Goal: Task Accomplishment & Management: Use online tool/utility

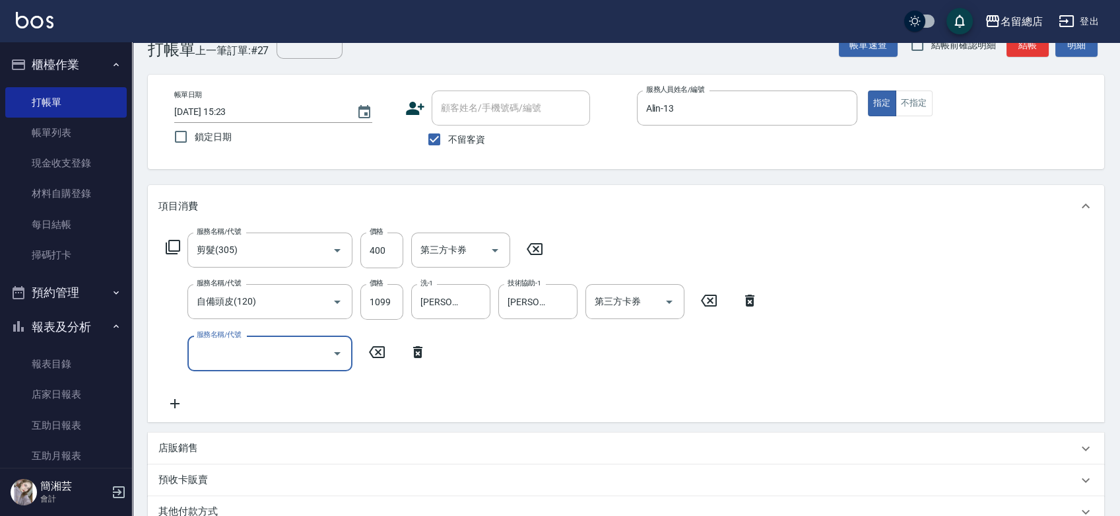
scroll to position [2, 0]
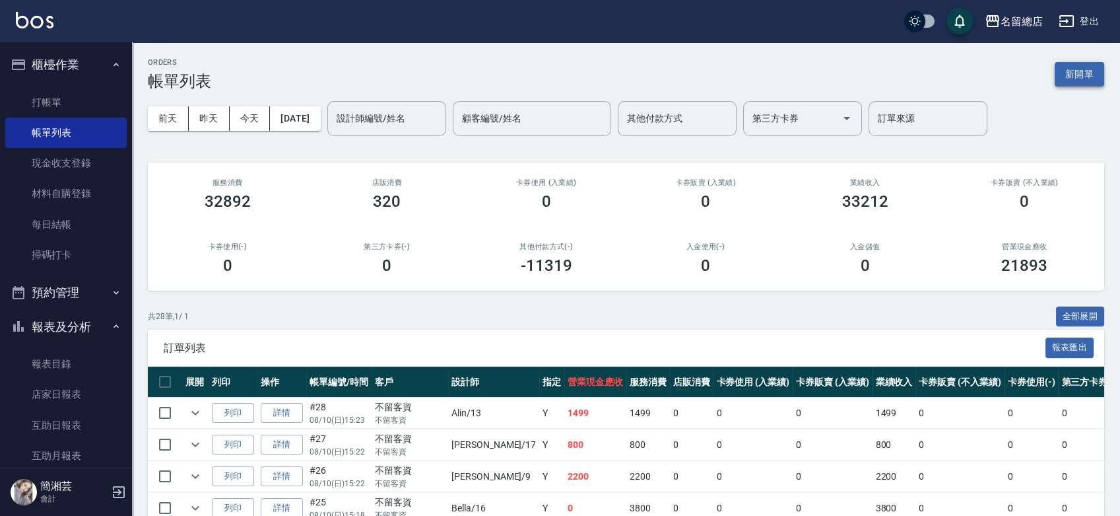
click at [1072, 69] on button "新開單" at bounding box center [1080, 74] width 50 height 24
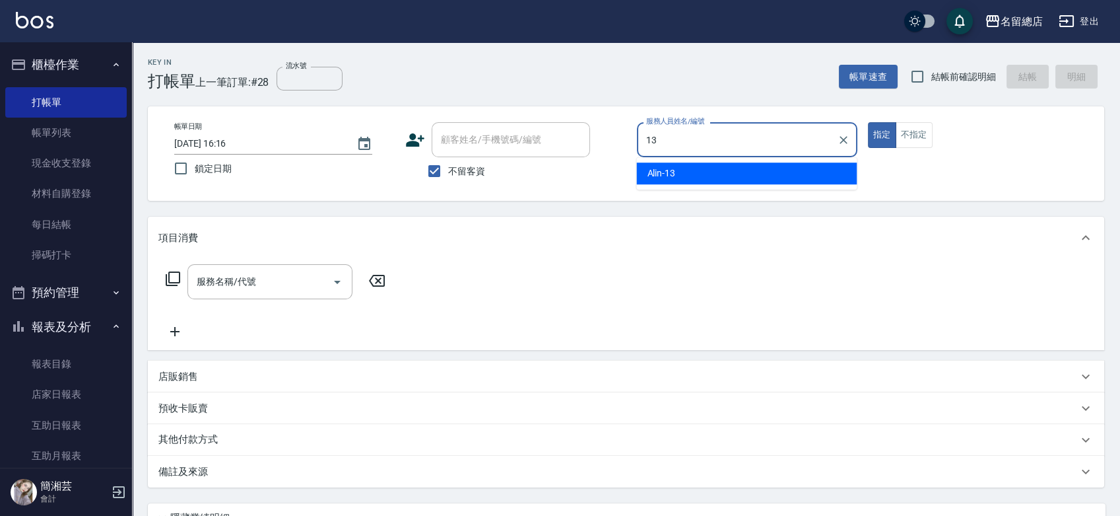
type input "Alin-13"
type button "true"
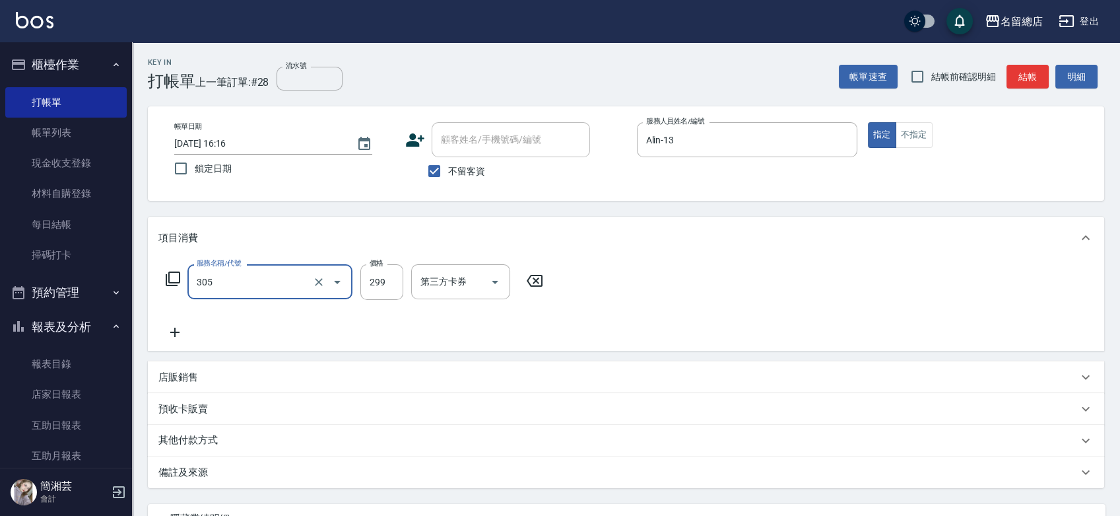
type input "剪髮(305)"
type input "400"
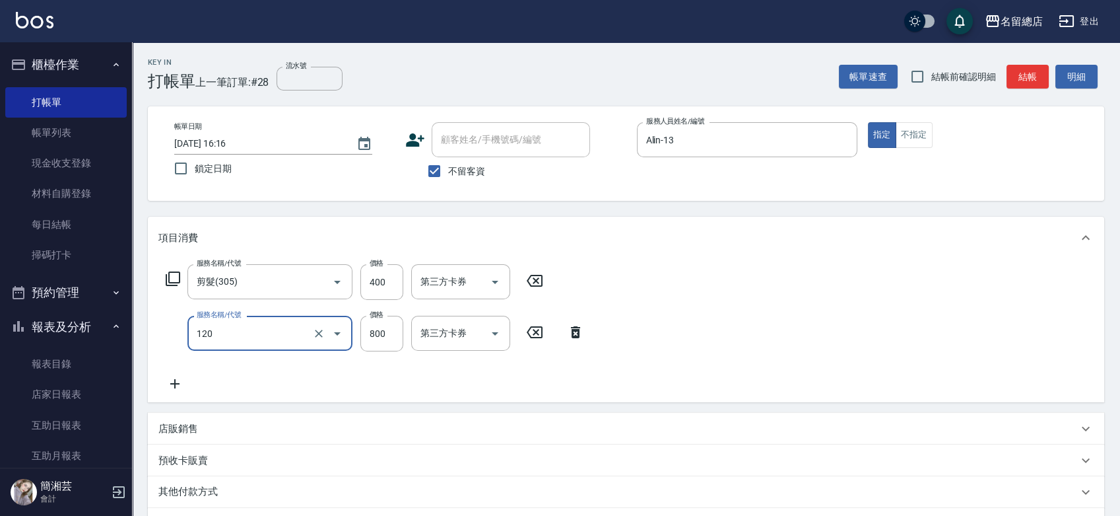
type input "自備頭皮(120)"
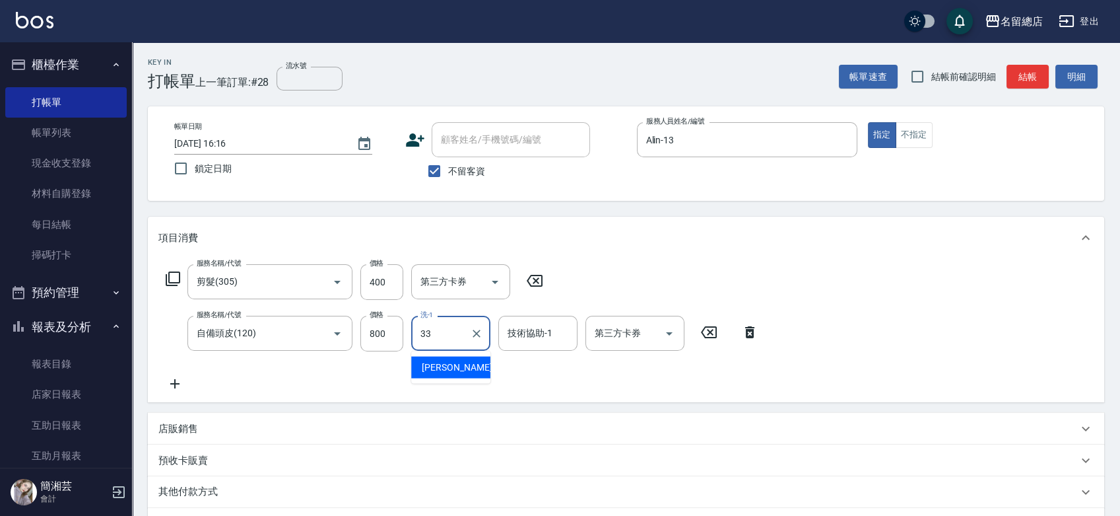
type input "[PERSON_NAME]-33"
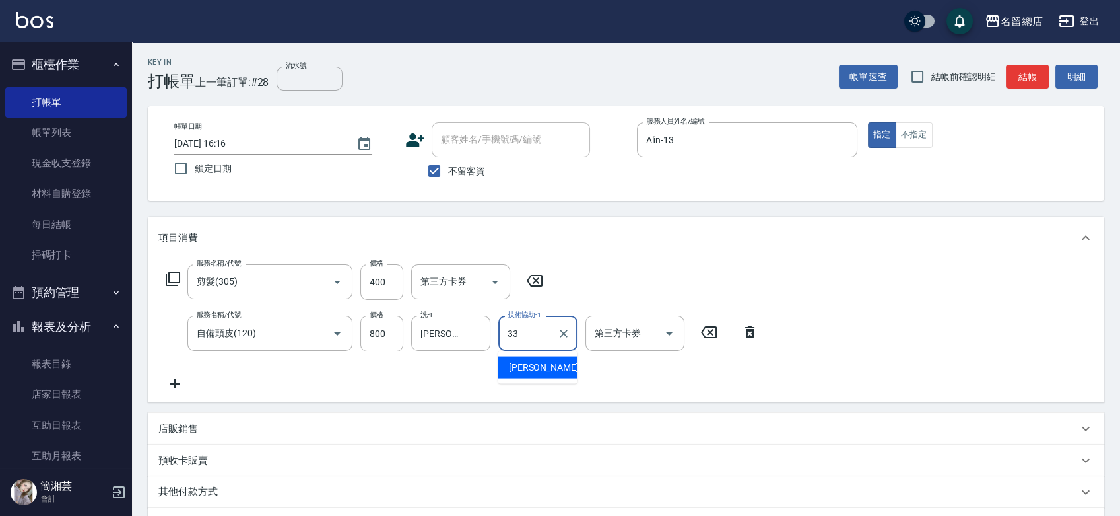
type input "[PERSON_NAME]-33"
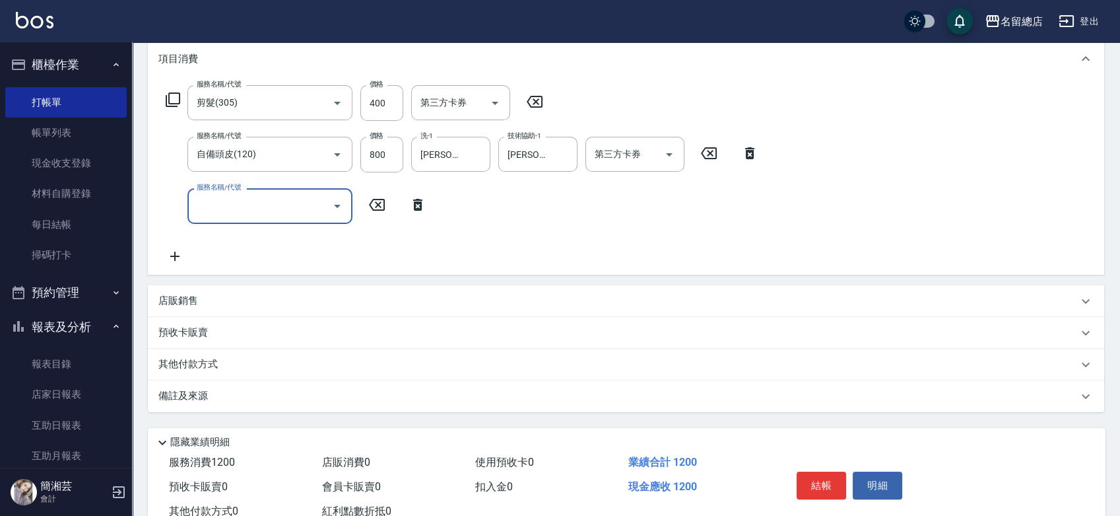
scroll to position [220, 0]
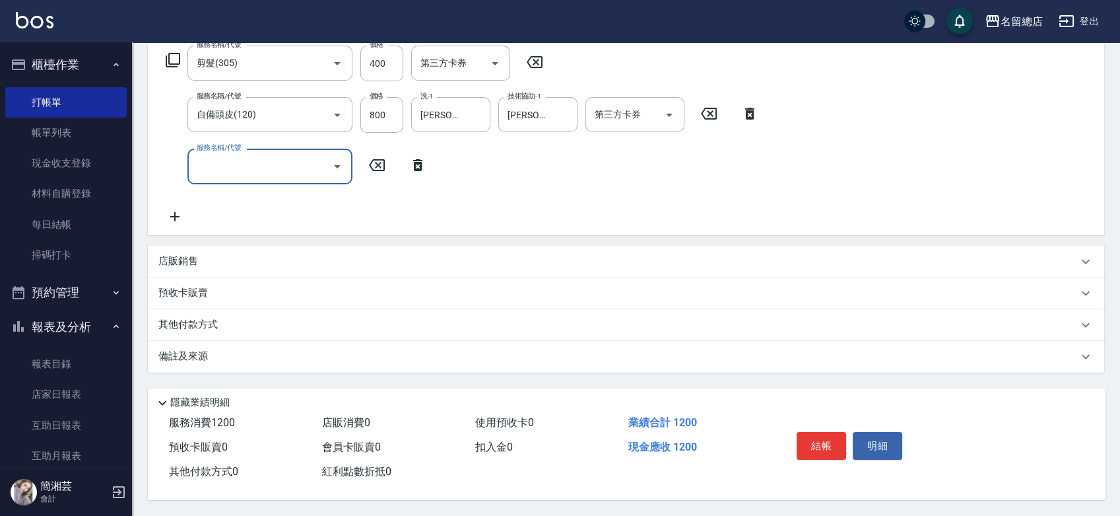
click at [227, 262] on div "店販銷售" at bounding box center [618, 261] width 920 height 14
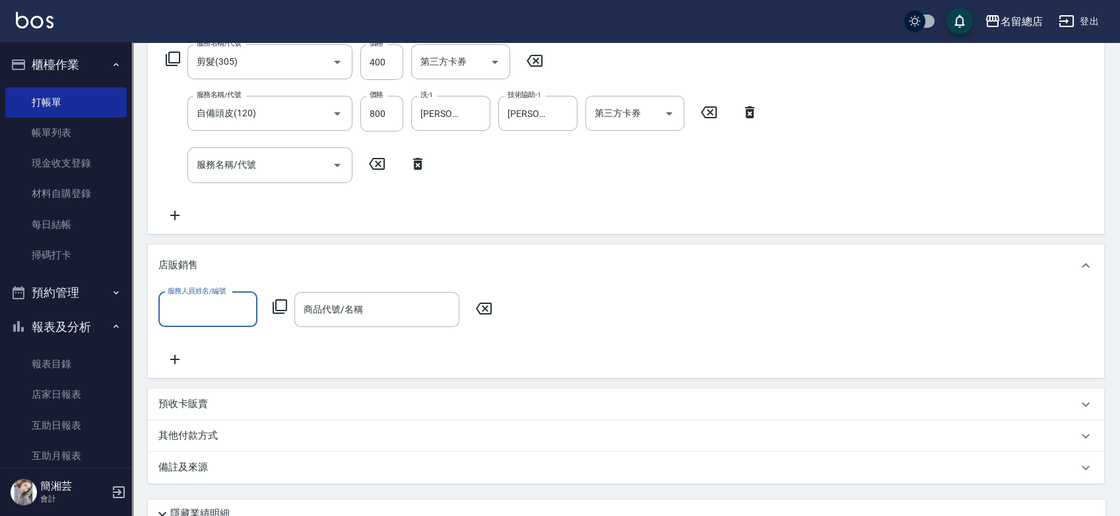
scroll to position [0, 0]
type input "Alin-13"
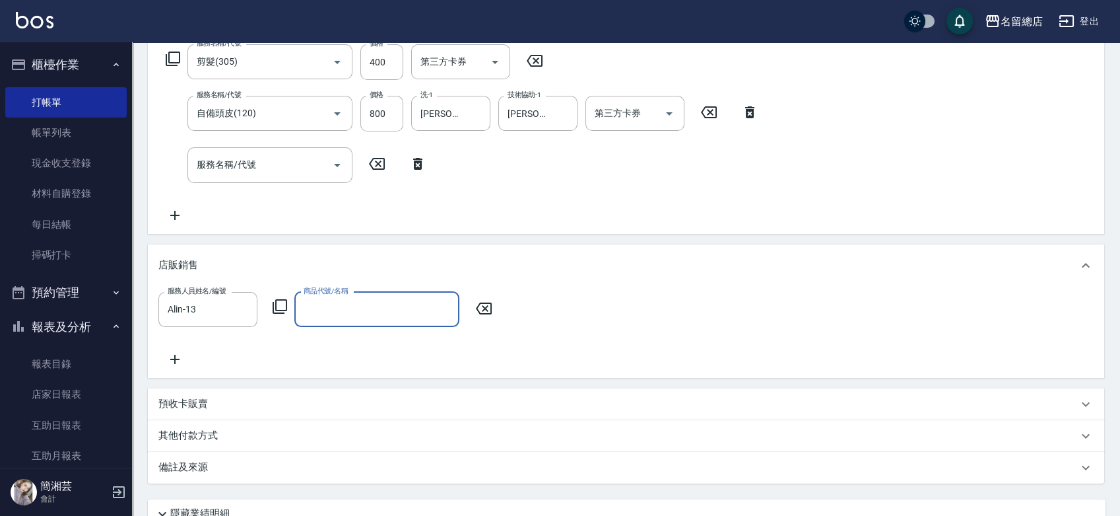
type input "ㄩ"
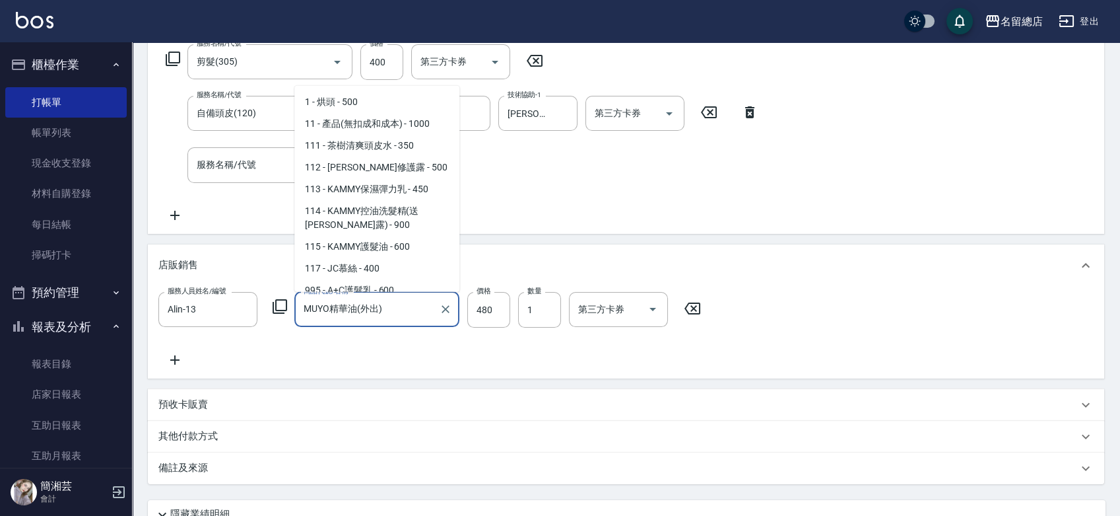
click at [432, 300] on input "MUYO精華油(外出)" at bounding box center [366, 309] width 133 height 23
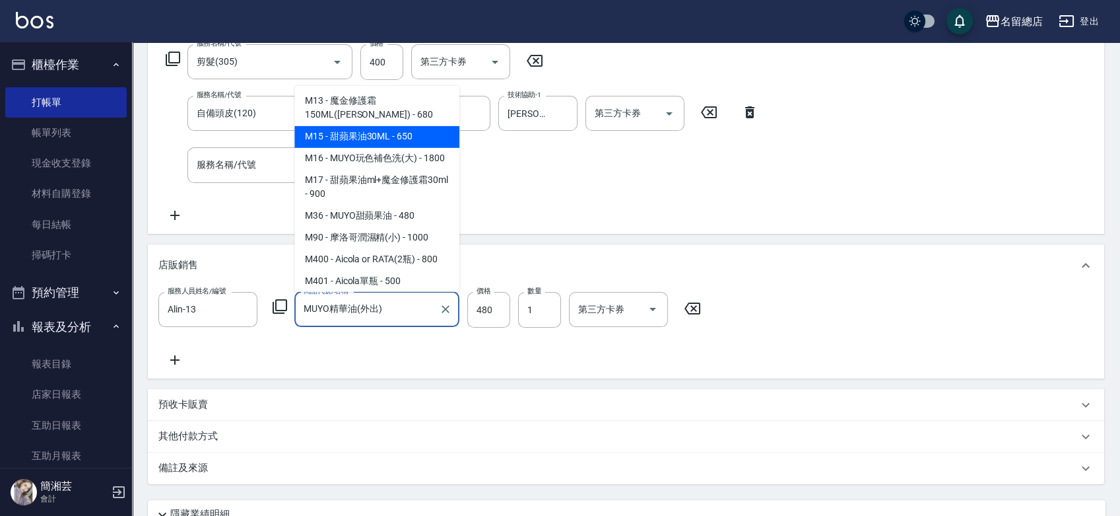
scroll to position [4006, 0]
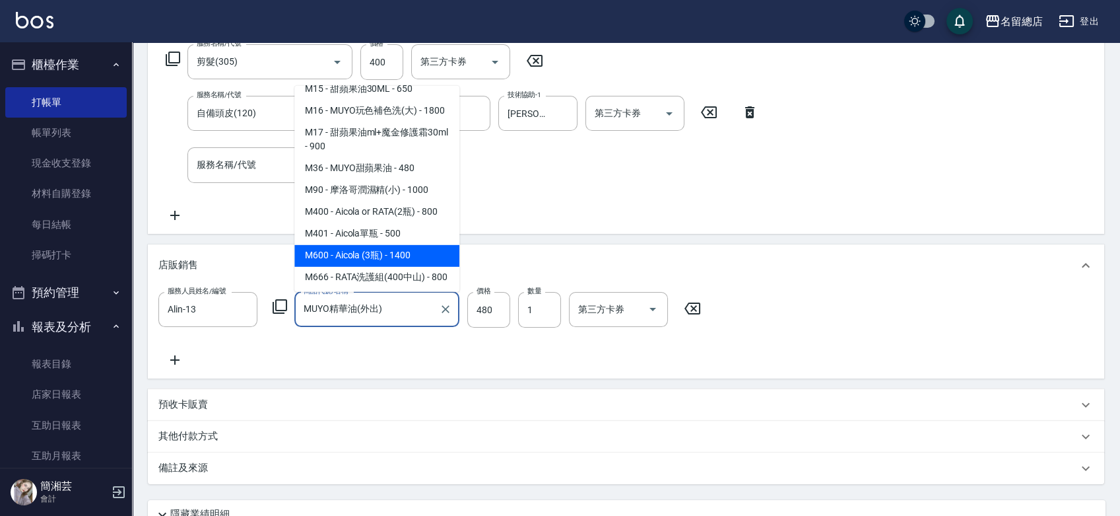
drag, startPoint x: 402, startPoint y: 318, endPoint x: 327, endPoint y: 308, distance: 75.3
click at [327, 308] on input "MUYO精華油(外出)" at bounding box center [366, 309] width 133 height 23
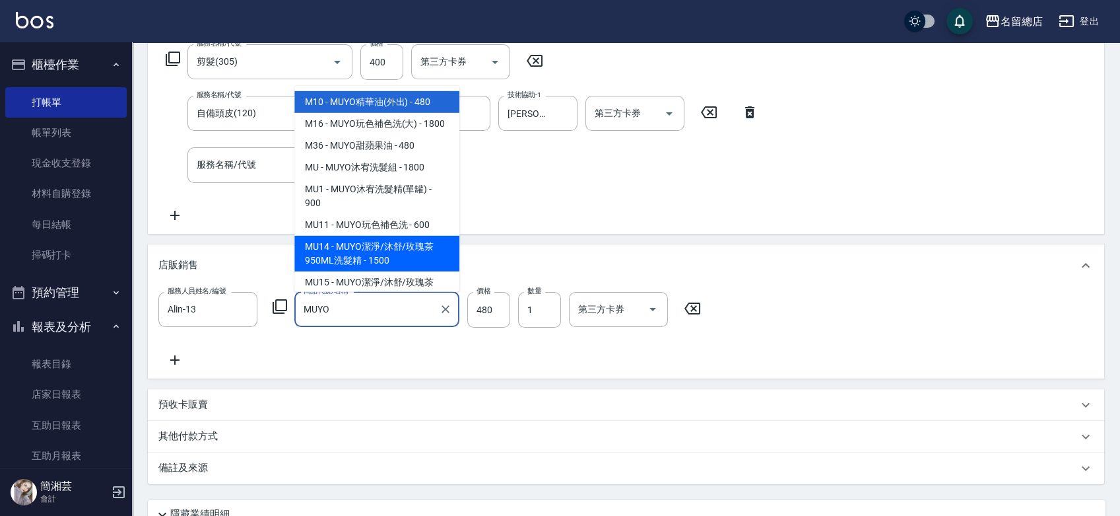
scroll to position [55, 0]
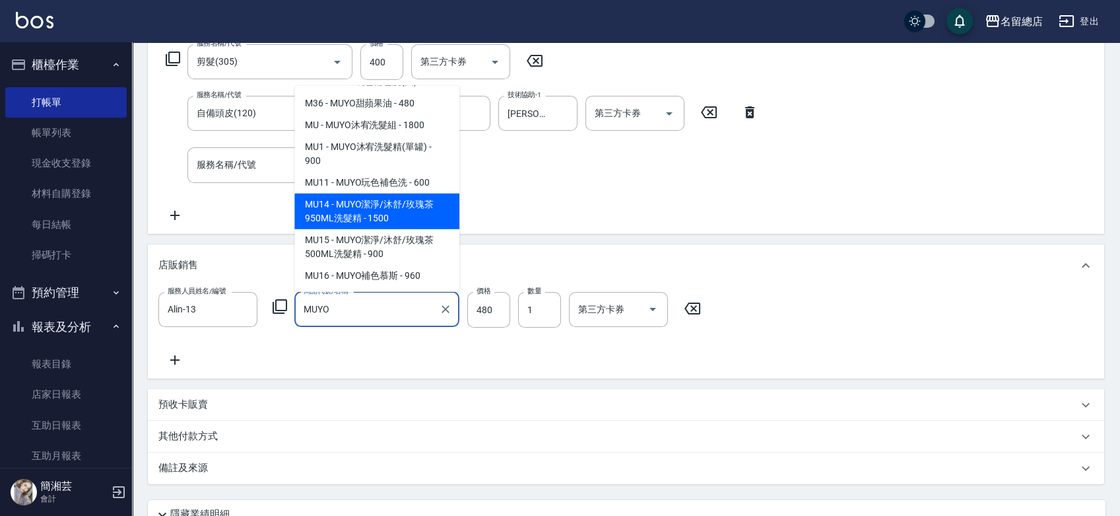
click at [343, 219] on span "MU14 - MUYO潔淨/沐舒/玫瑰茶950ML洗髮精 - 1500" at bounding box center [376, 211] width 165 height 36
type input "MUYO潔淨/沐舒/玫瑰茶950ML洗髮精"
type input "1500"
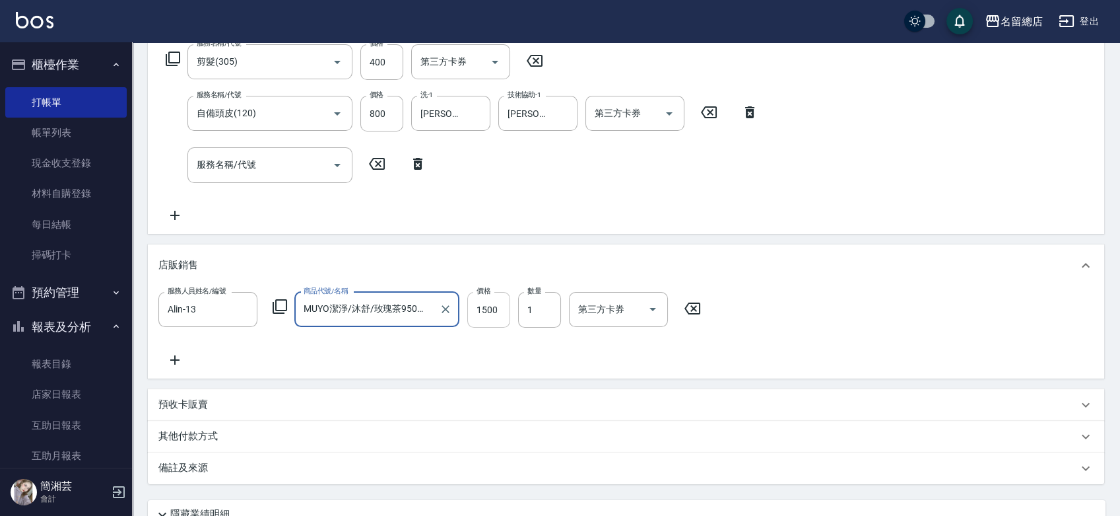
type input "MUYO潔淨/沐舒/玫瑰茶950ML洗髮精"
click at [489, 307] on input "1500" at bounding box center [488, 310] width 43 height 36
type input "800"
click at [421, 304] on input "MUYO潔淨/沐舒/玫瑰茶950ML洗髮精" at bounding box center [366, 309] width 133 height 23
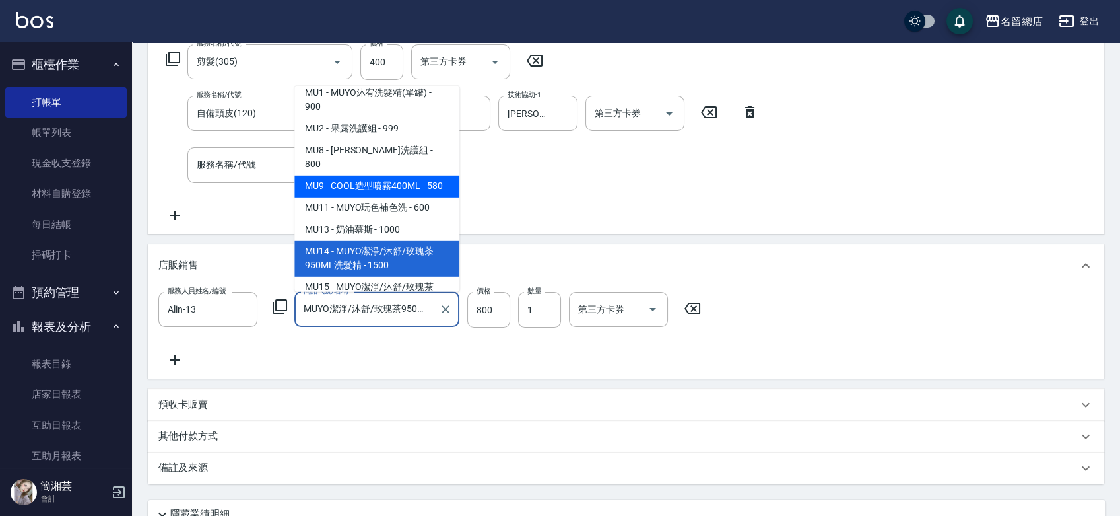
scroll to position [4351, 0]
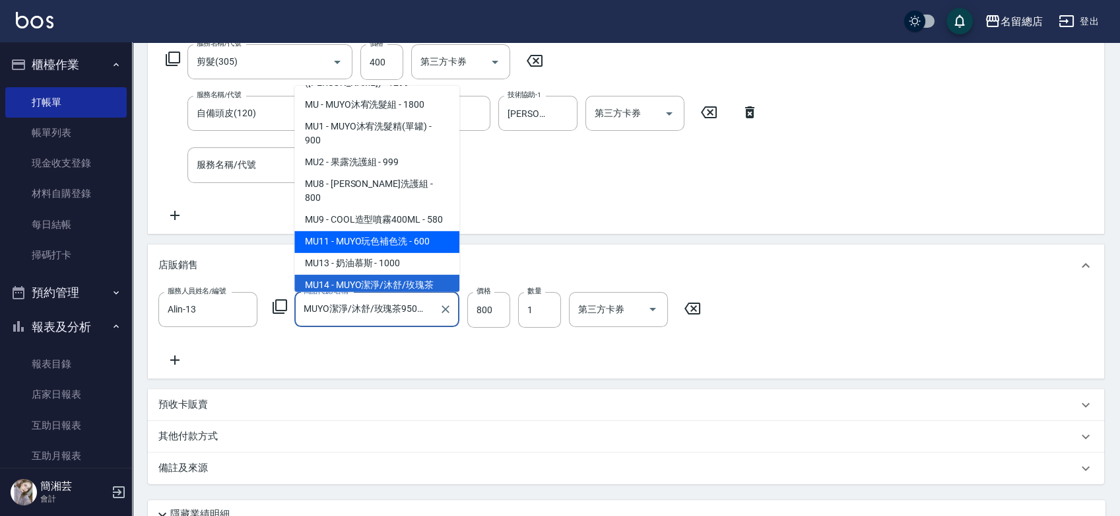
drag, startPoint x: 433, startPoint y: 308, endPoint x: 391, endPoint y: 310, distance: 42.3
click at [391, 310] on div "MUYO潔淨/沐舒/玫瑰茶950ML洗髮精 商品代號/名稱" at bounding box center [376, 309] width 165 height 35
click at [428, 308] on input "MUYO潔淨/沐舒/玫瑰茶950ML洗髮精" at bounding box center [366, 309] width 133 height 23
drag, startPoint x: 428, startPoint y: 310, endPoint x: 395, endPoint y: 314, distance: 33.2
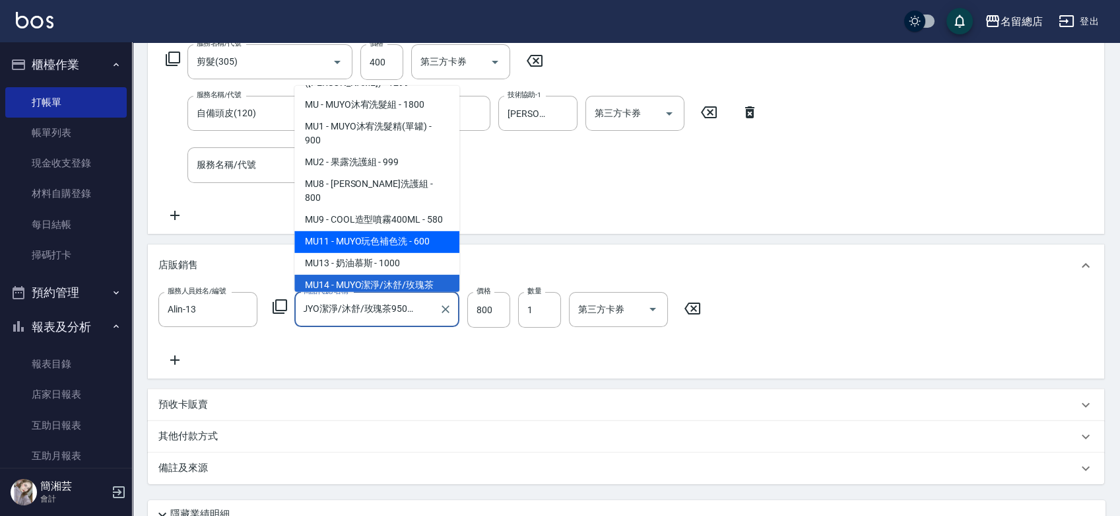
click at [396, 313] on input "MUYO潔淨/沐舒/玫瑰茶950ML洗髮精" at bounding box center [366, 309] width 133 height 23
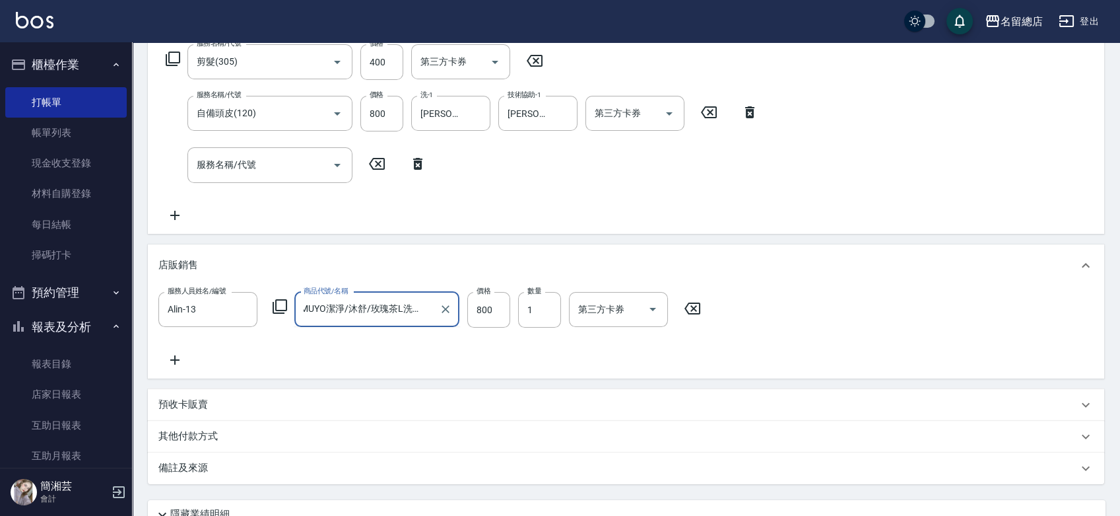
scroll to position [0, 5]
click at [433, 310] on div "MUYO潔淨/沐舒/玫瑰茶L洗髮精 商品代號/名稱" at bounding box center [376, 309] width 165 height 35
drag, startPoint x: 432, startPoint y: 310, endPoint x: 325, endPoint y: 319, distance: 107.4
click at [325, 318] on input "MUYO潔淨/沐舒/玫瑰茶L洗髮精" at bounding box center [366, 309] width 133 height 23
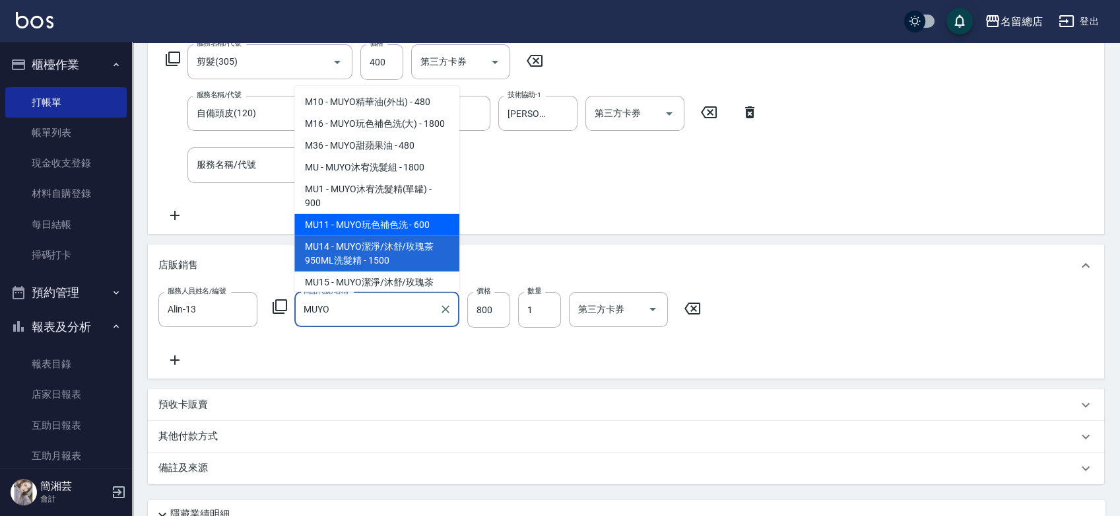
scroll to position [55, 0]
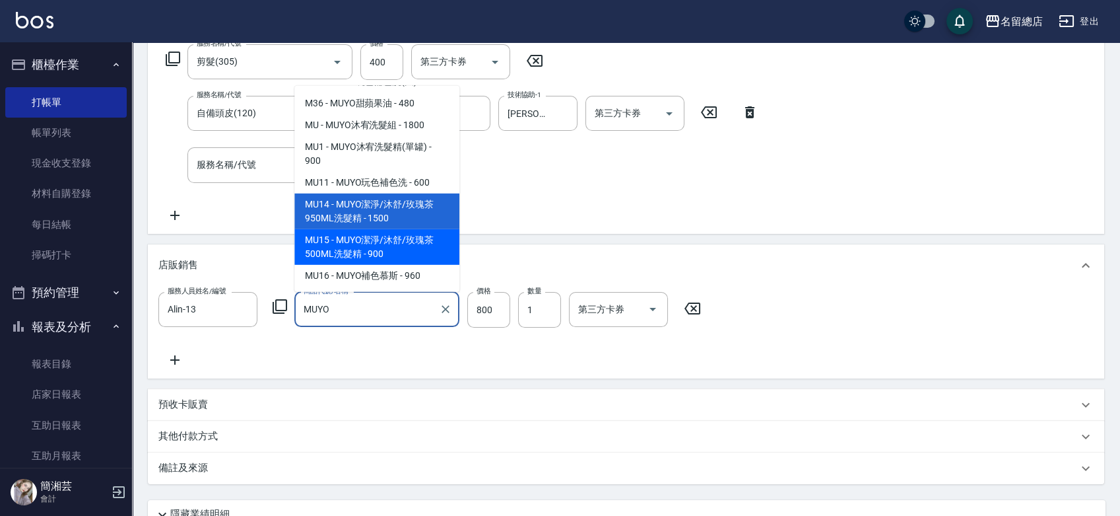
click at [390, 252] on span "MU15 - MUYO潔淨/沐舒/玫瑰茶500ML洗髮精 - 900" at bounding box center [376, 246] width 165 height 36
type input "MUYO潔淨/沐舒/玫瑰茶500ML洗髮精"
type input "900"
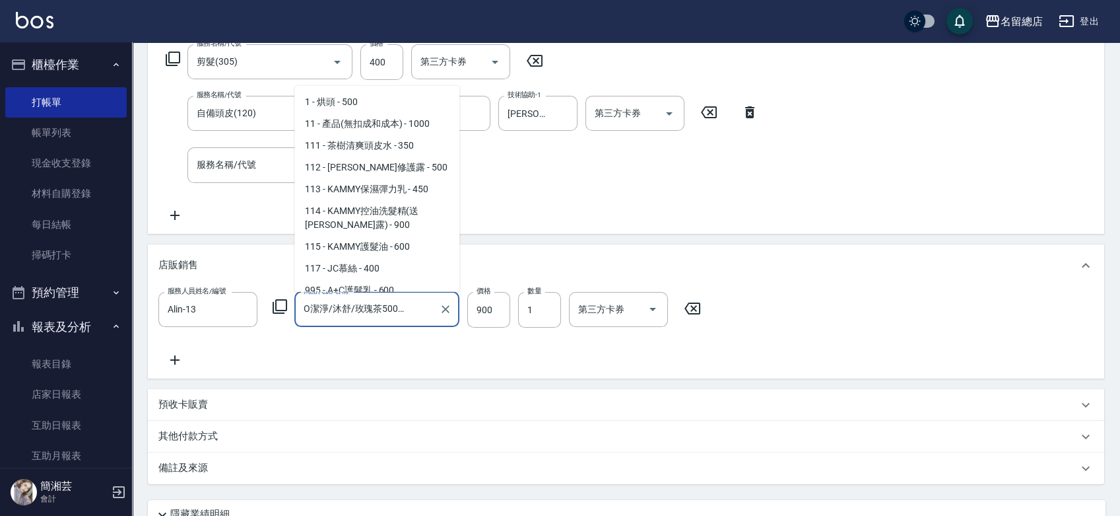
scroll to position [4459, 0]
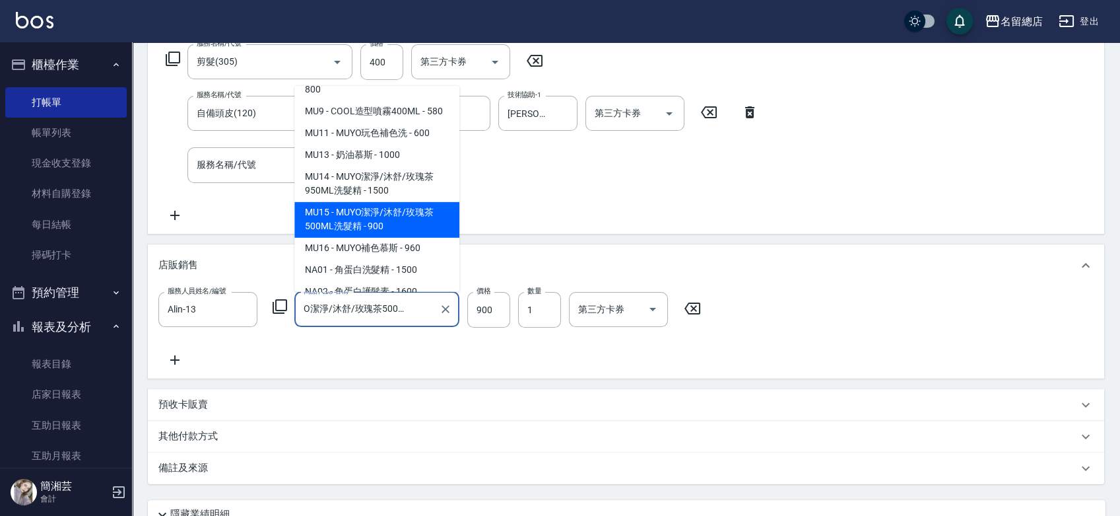
drag, startPoint x: 431, startPoint y: 308, endPoint x: 390, endPoint y: 307, distance: 40.3
click at [390, 307] on input "MUYO潔淨/沐舒/玫瑰茶500ML洗髮精" at bounding box center [366, 309] width 133 height 23
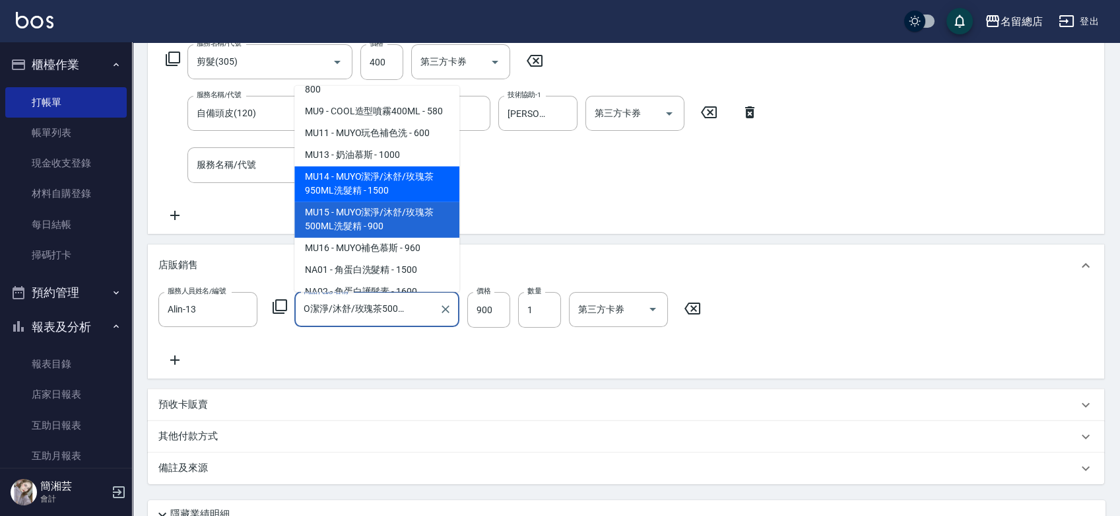
click at [349, 201] on span "MU14 - MUYO潔淨/沐舒/玫瑰茶950ML洗髮精 - 1500" at bounding box center [376, 184] width 165 height 36
type input "MUYO潔淨/沐舒/玫瑰茶950ML洗髮精"
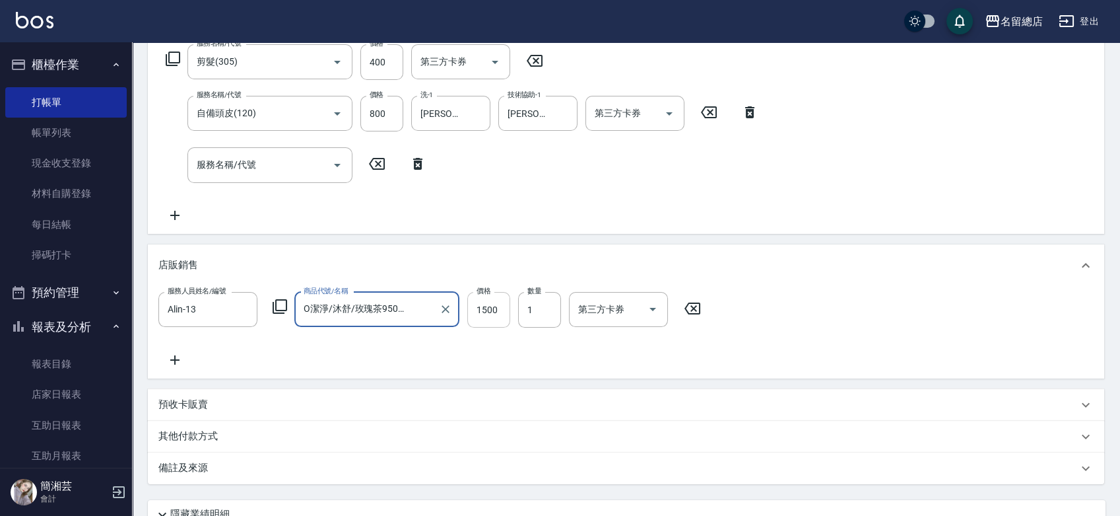
click at [493, 305] on input "1500" at bounding box center [488, 310] width 43 height 36
type input "800"
type input "2"
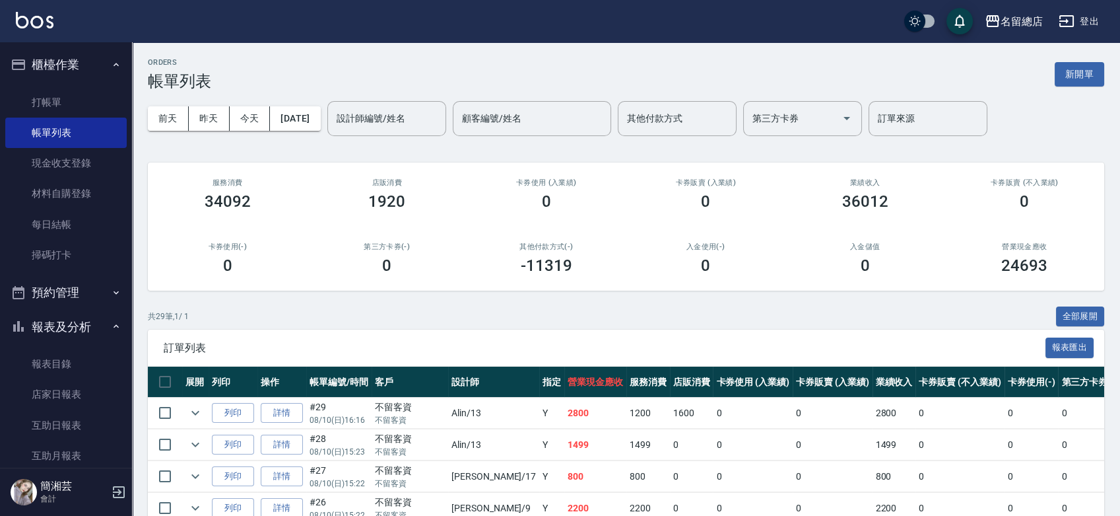
click at [1083, 82] on button "新開單" at bounding box center [1080, 74] width 50 height 24
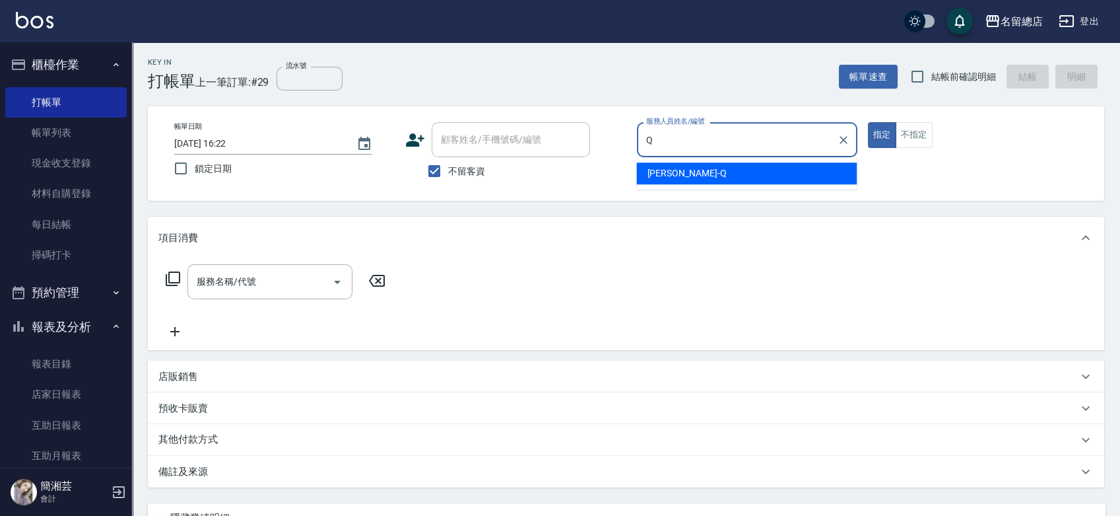
type input "[PERSON_NAME]"
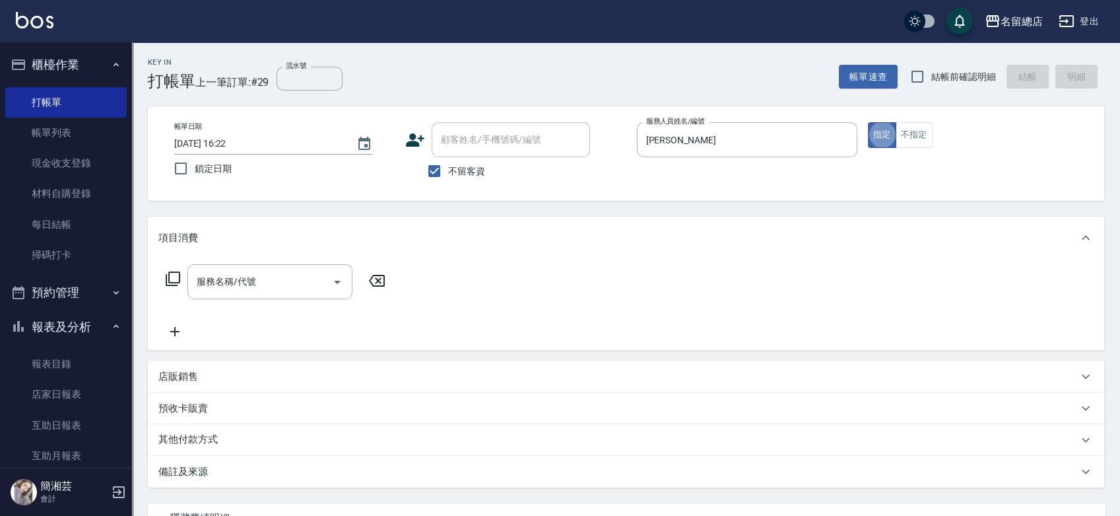
type button "true"
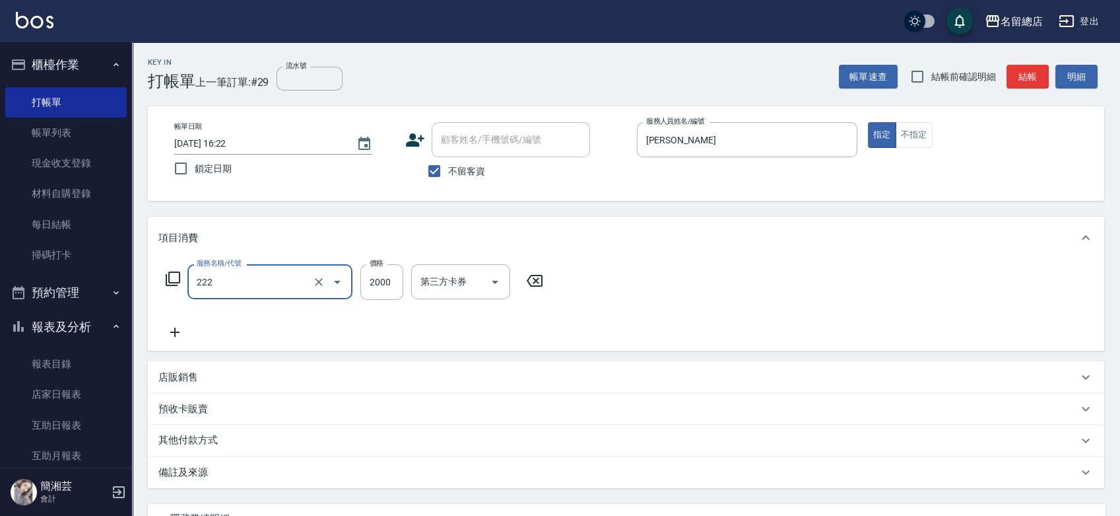
type input "燙髮2000以上(222)"
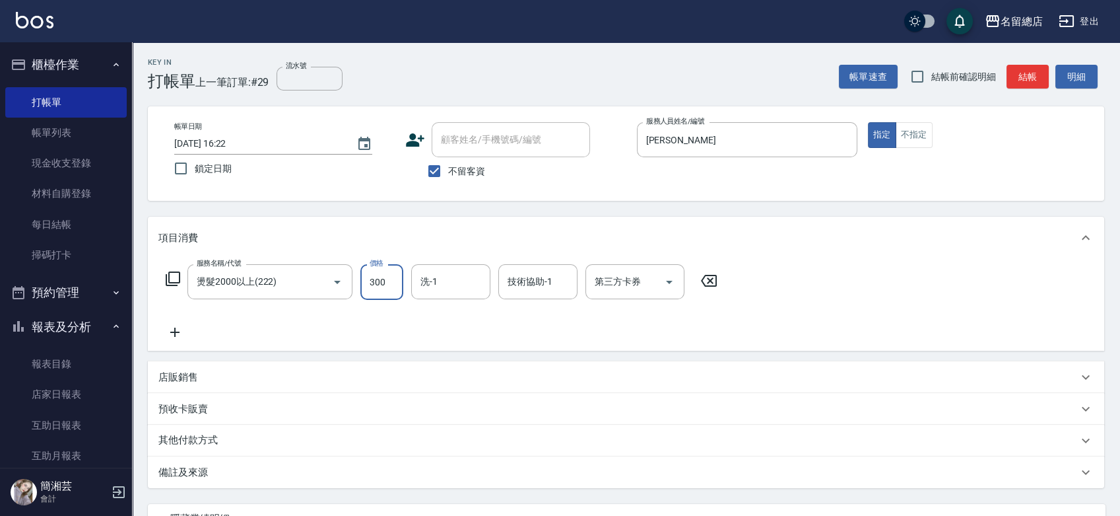
type input "3000"
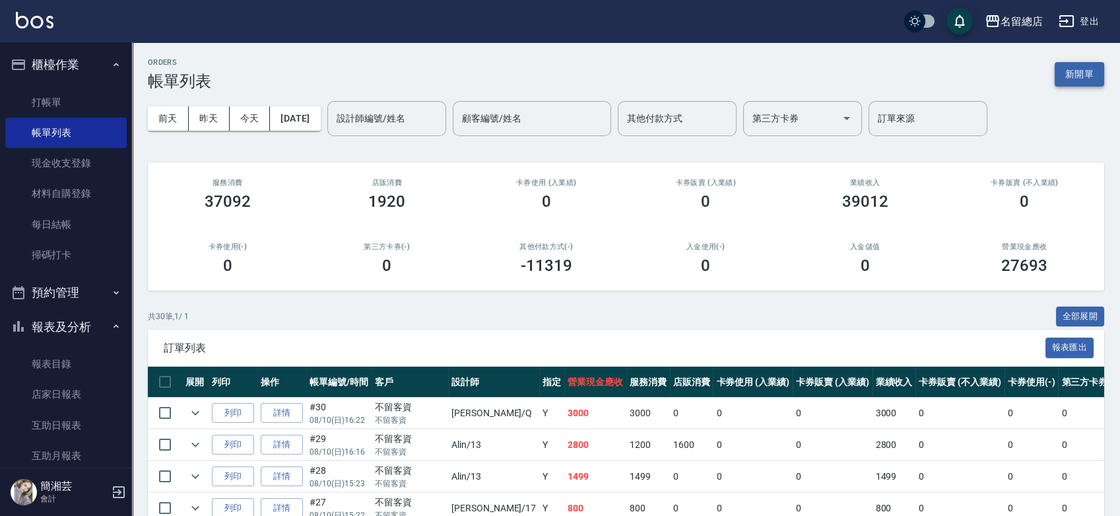
click at [1088, 72] on button "新開單" at bounding box center [1080, 74] width 50 height 24
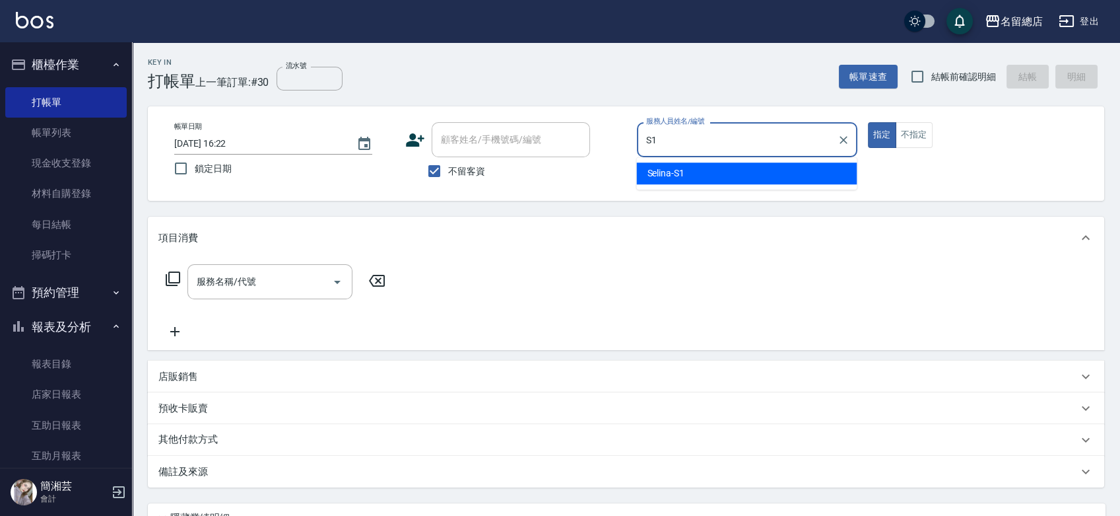
type input "Selina-S1"
type button "true"
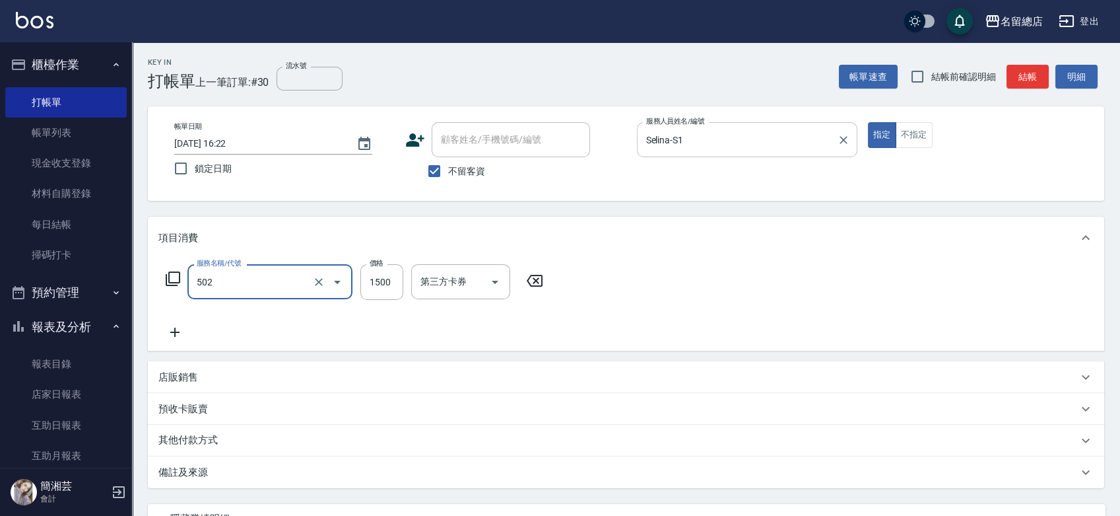
type input "染髮1500以上(502)"
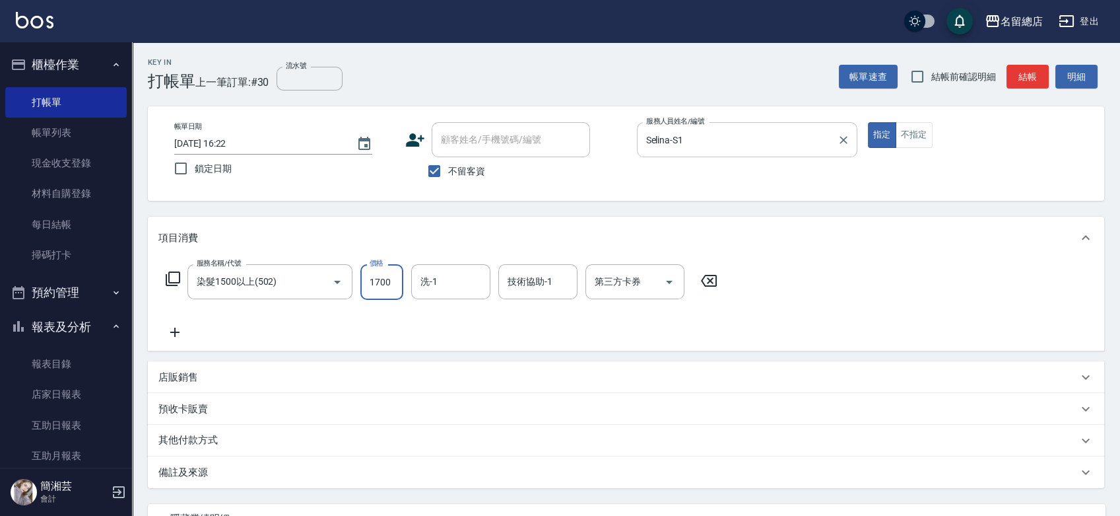
type input "1700"
type input "[PERSON_NAME]-25"
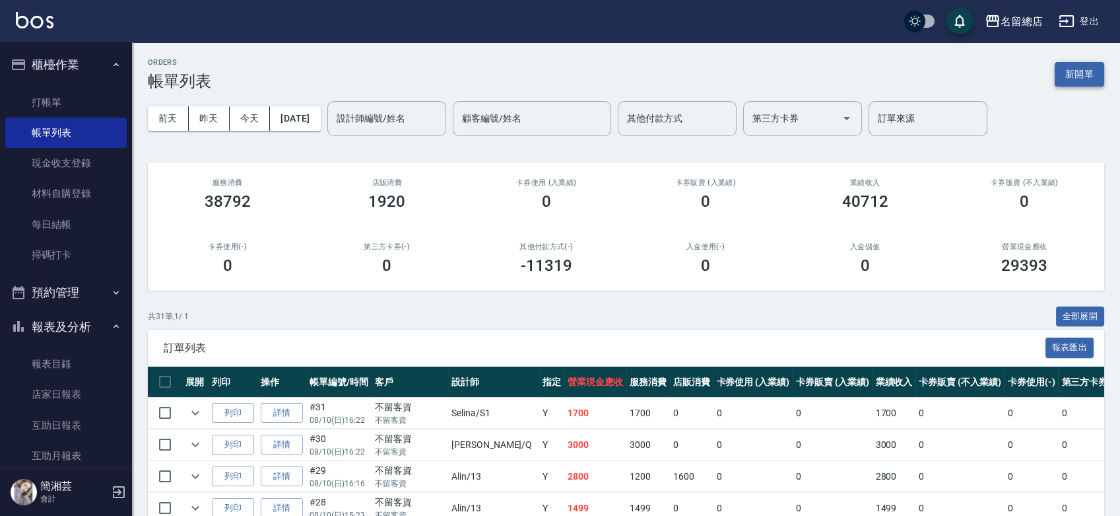
click at [1075, 67] on button "新開單" at bounding box center [1080, 74] width 50 height 24
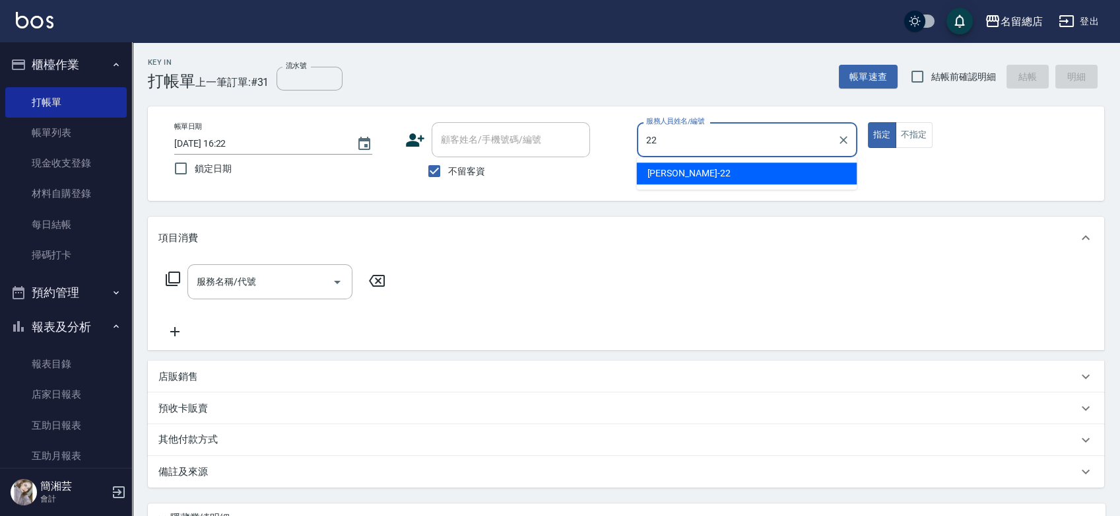
type input "Lydia-22"
type button "true"
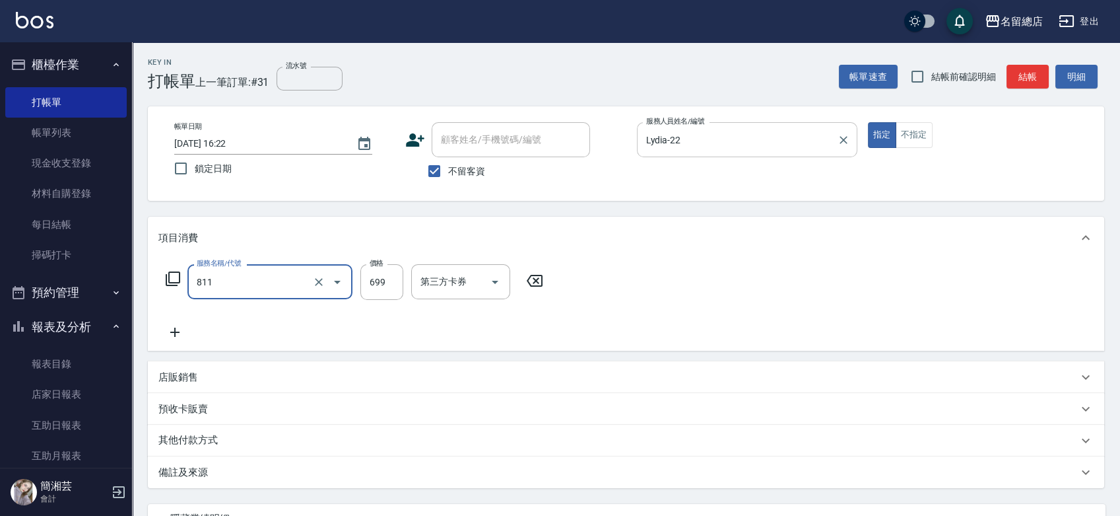
type input "洗+剪(811)"
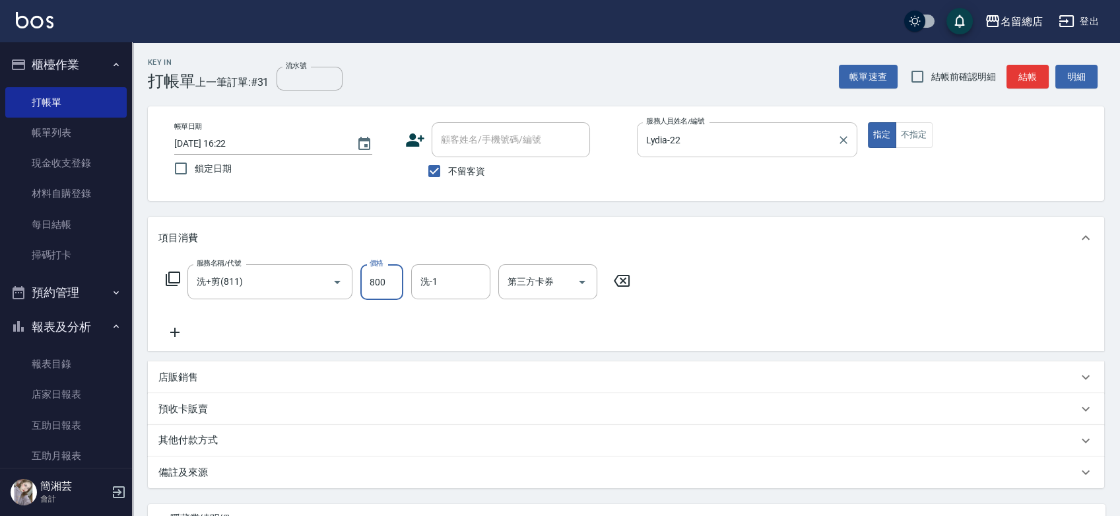
type input "800"
type input "[PERSON_NAME]-32"
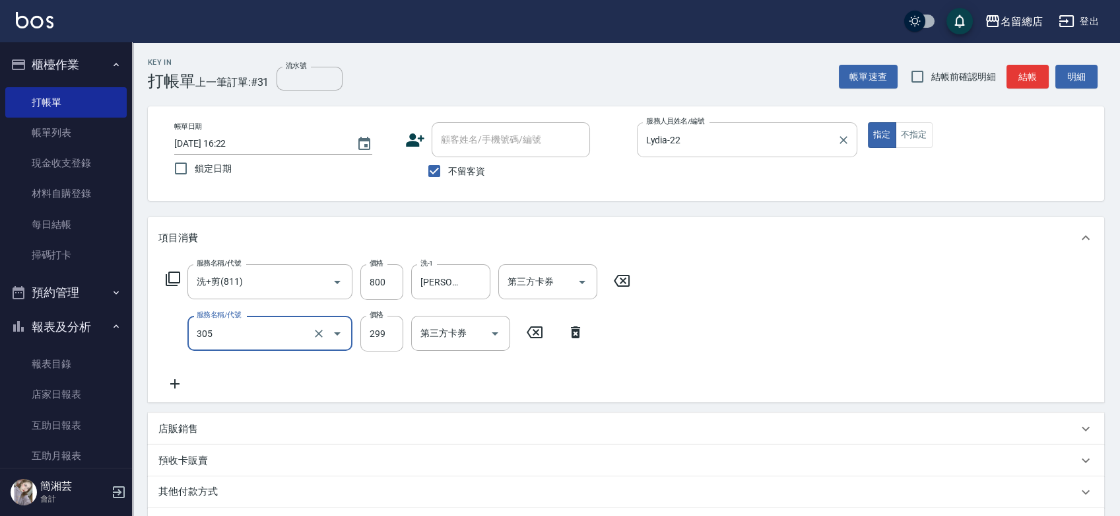
type input "剪髮(305)"
type input "500"
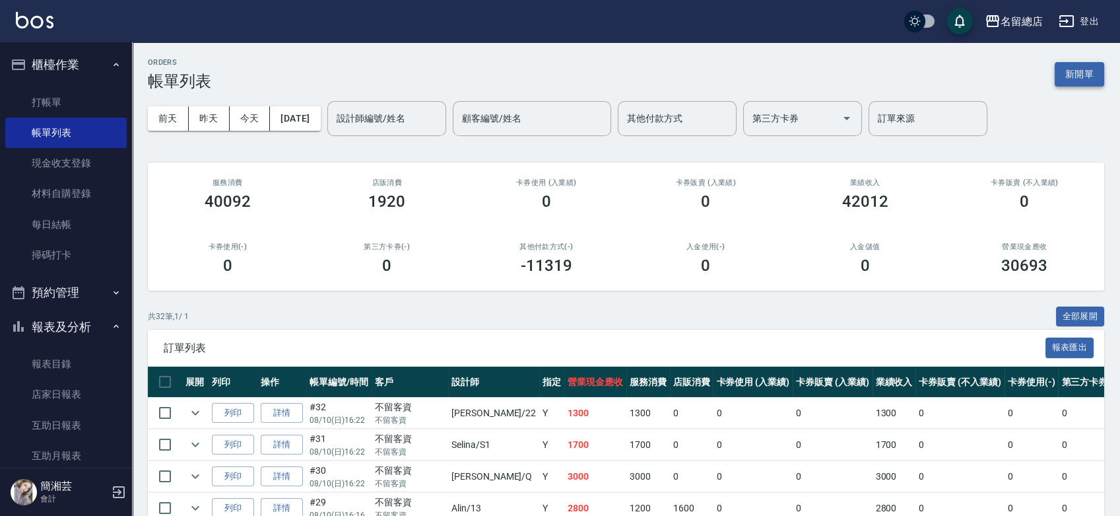
click at [1076, 73] on button "新開單" at bounding box center [1080, 74] width 50 height 24
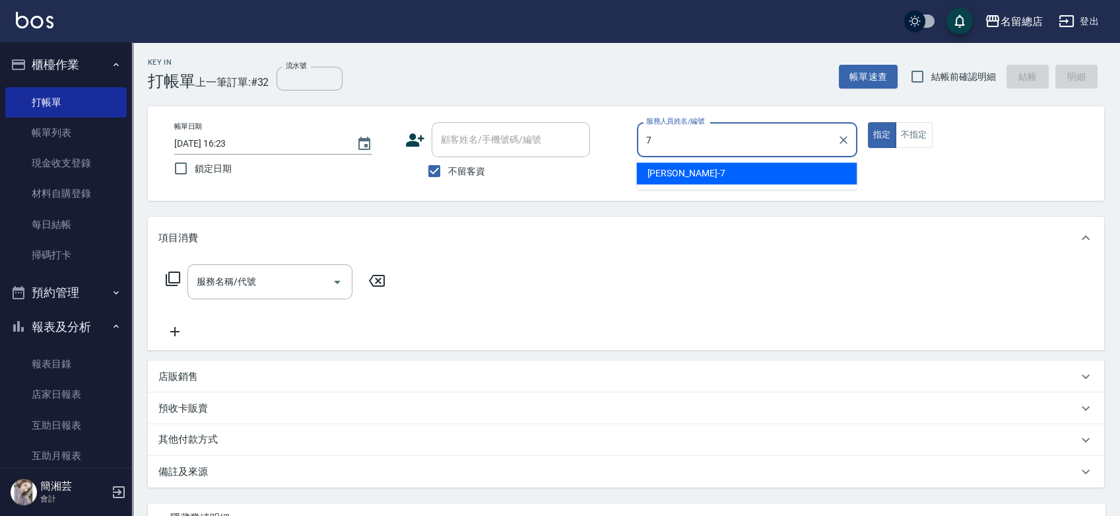
type input "Mick-7"
type button "true"
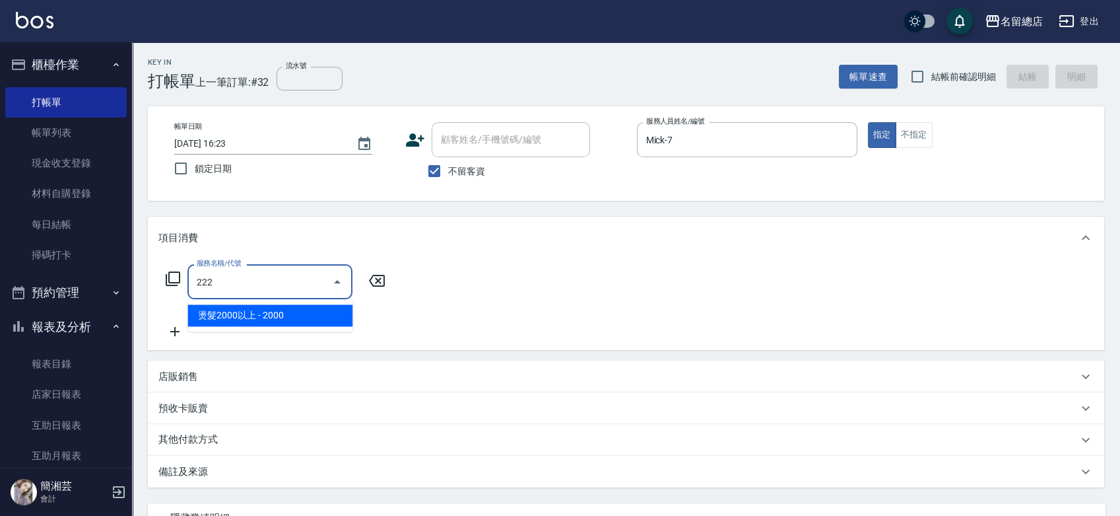
type input "燙髮2000以上(222)"
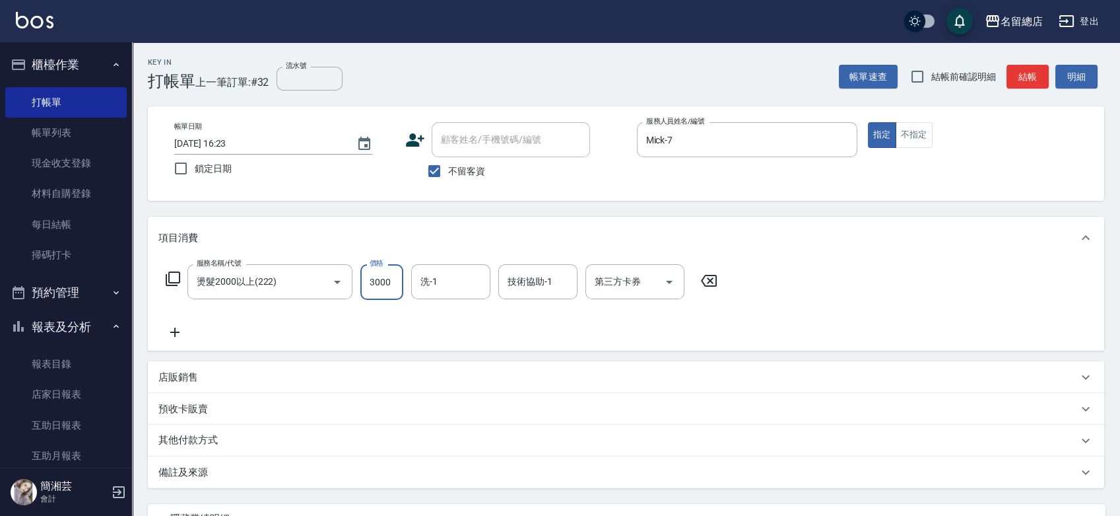
type input "3000"
type input "[PERSON_NAME]-34"
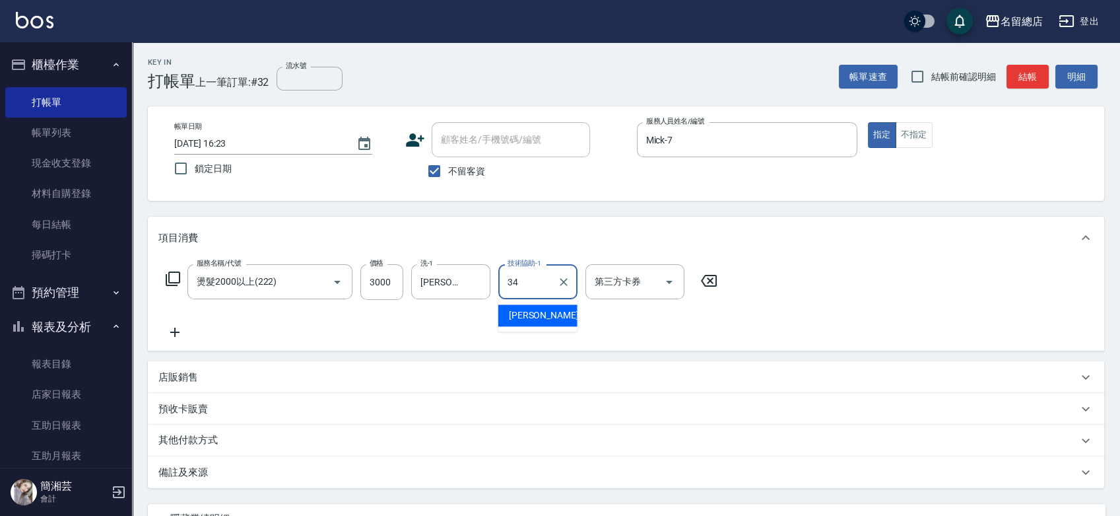
type input "[PERSON_NAME]-34"
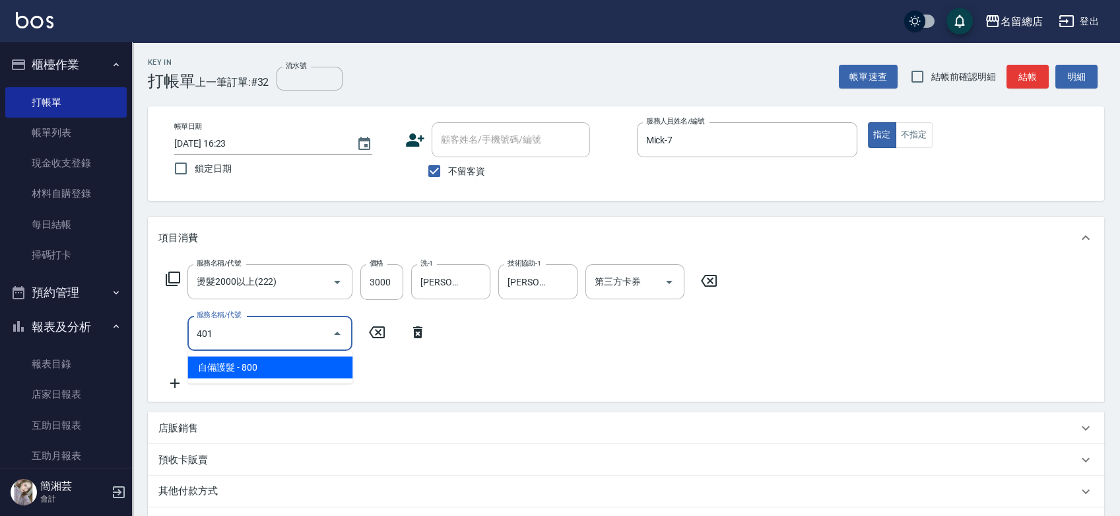
type input "自備護髮(401)"
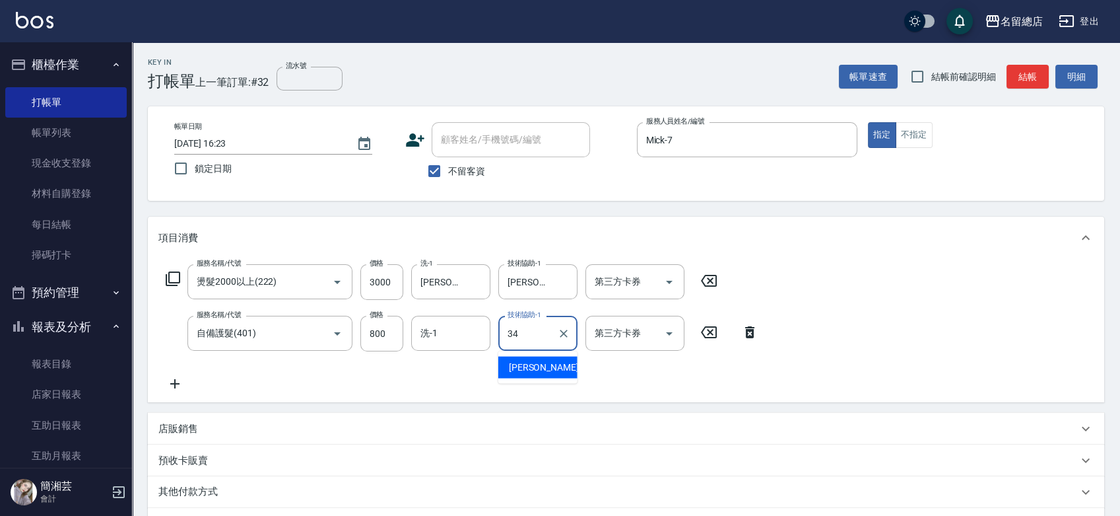
type input "[PERSON_NAME]-34"
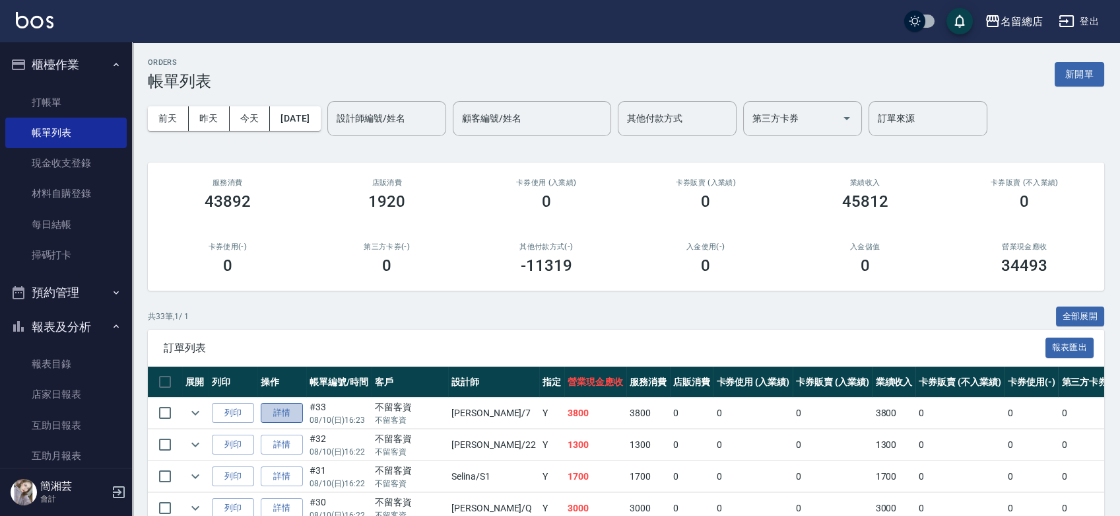
click at [273, 407] on link "詳情" at bounding box center [282, 413] width 42 height 20
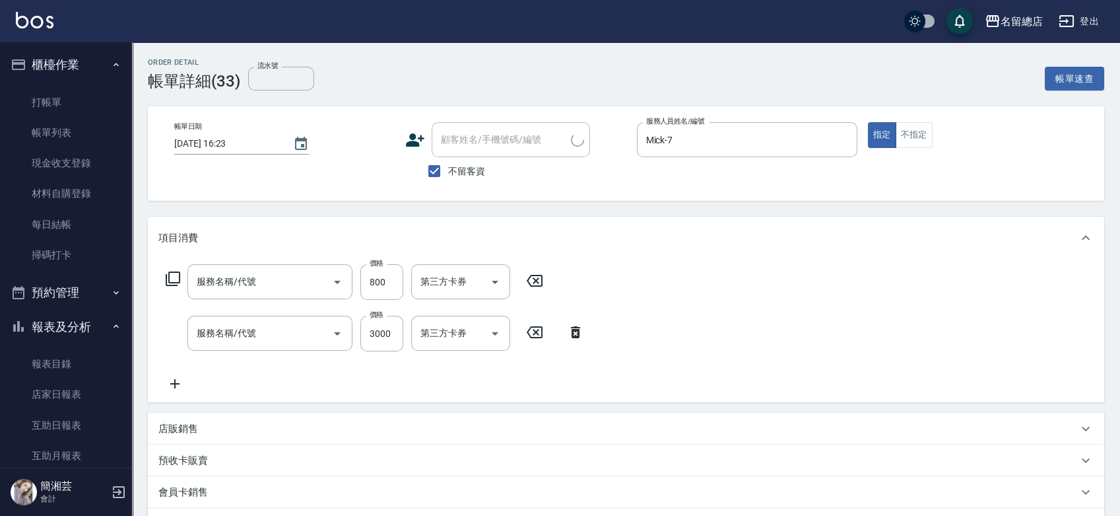
checkbox input "true"
type input "Mick-7"
type input "自備護髮(401)"
type input "燙髮2000以上(222)"
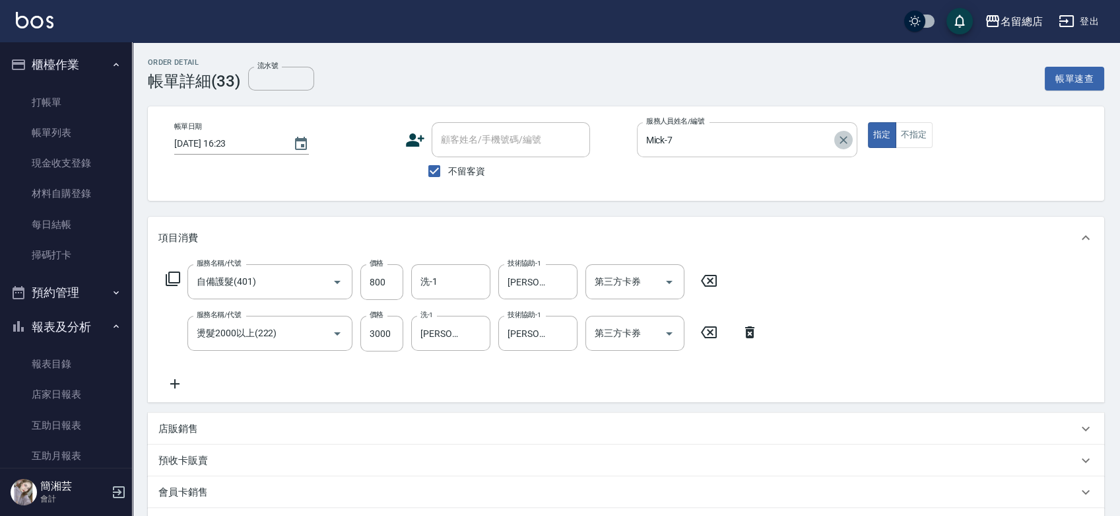
click at [843, 141] on icon "Clear" at bounding box center [843, 139] width 13 height 13
click at [753, 326] on icon at bounding box center [750, 332] width 33 height 16
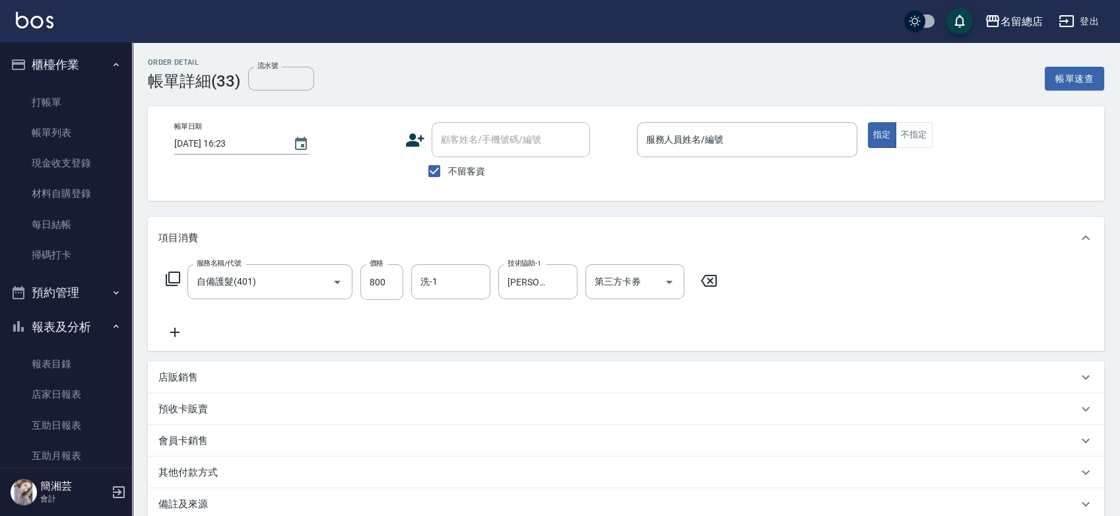
click at [715, 281] on icon at bounding box center [709, 281] width 33 height 16
